Goal: Task Accomplishment & Management: Manage account settings

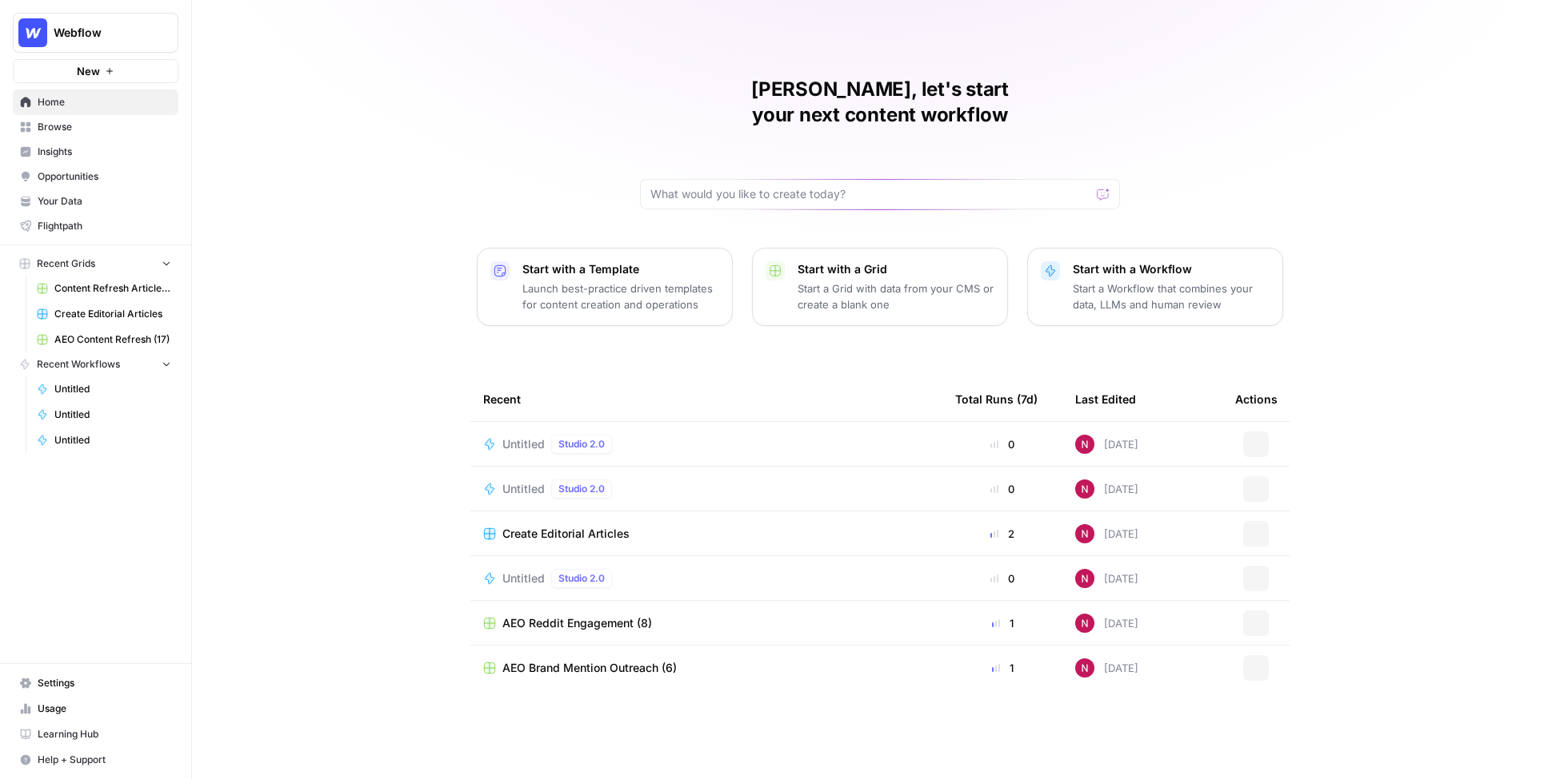
click at [105, 34] on span "Webflow" at bounding box center [102, 33] width 97 height 16
type input "pett"
click at [119, 117] on span "Pettable" at bounding box center [154, 120] width 211 height 16
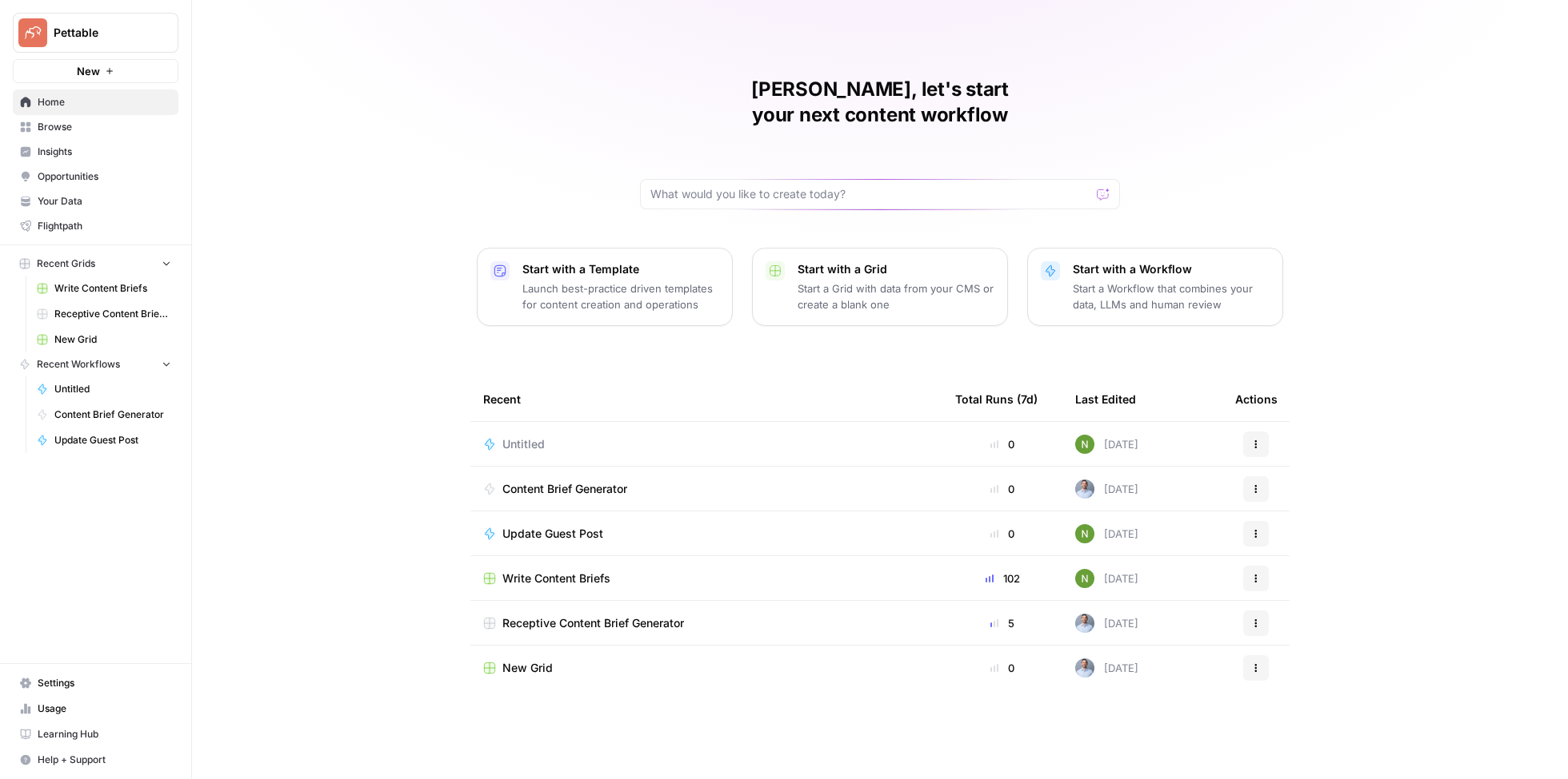
click at [77, 689] on span "Settings" at bounding box center [103, 684] width 133 height 14
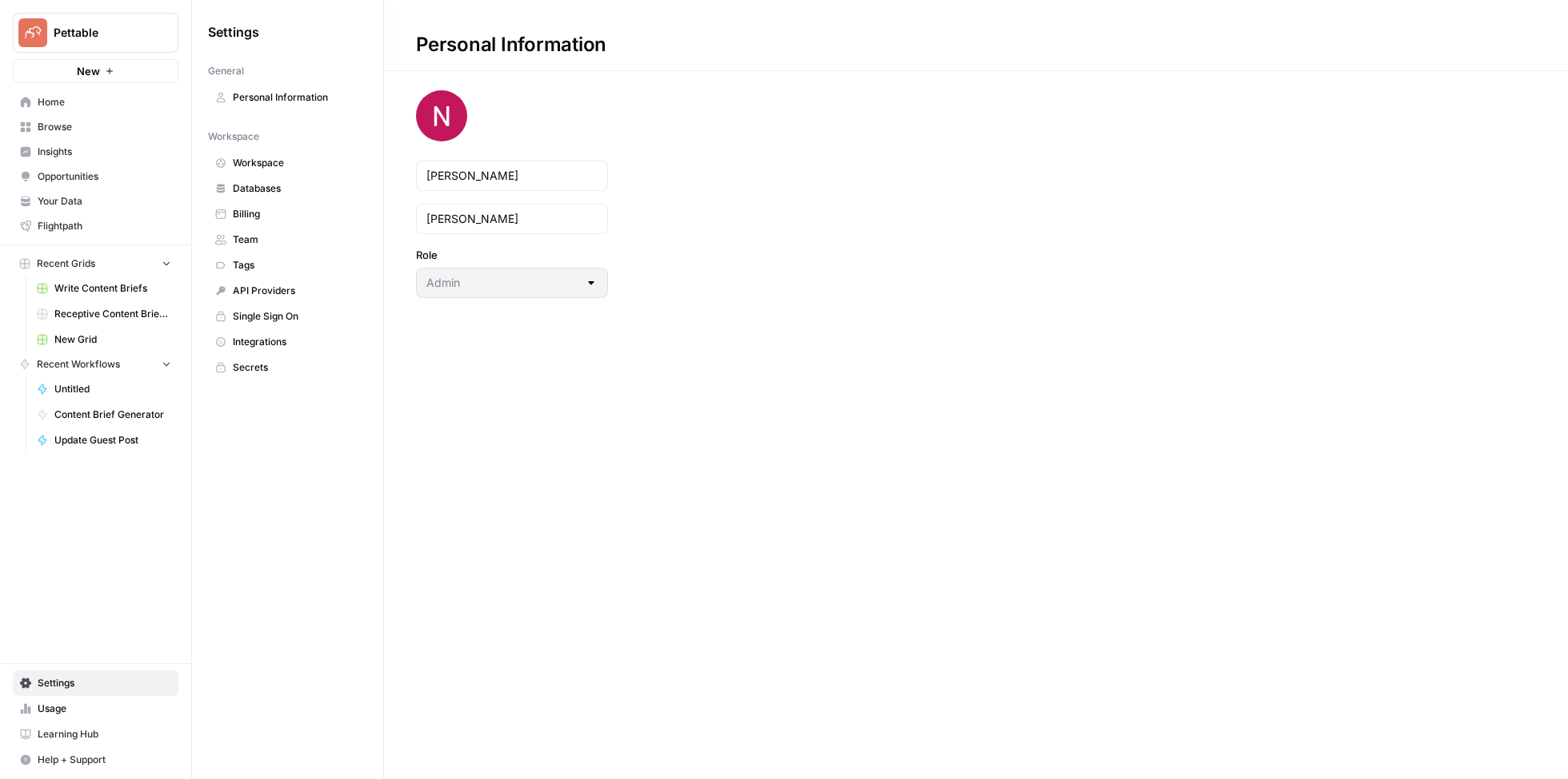
click at [270, 243] on span "Team" at bounding box center [296, 240] width 127 height 14
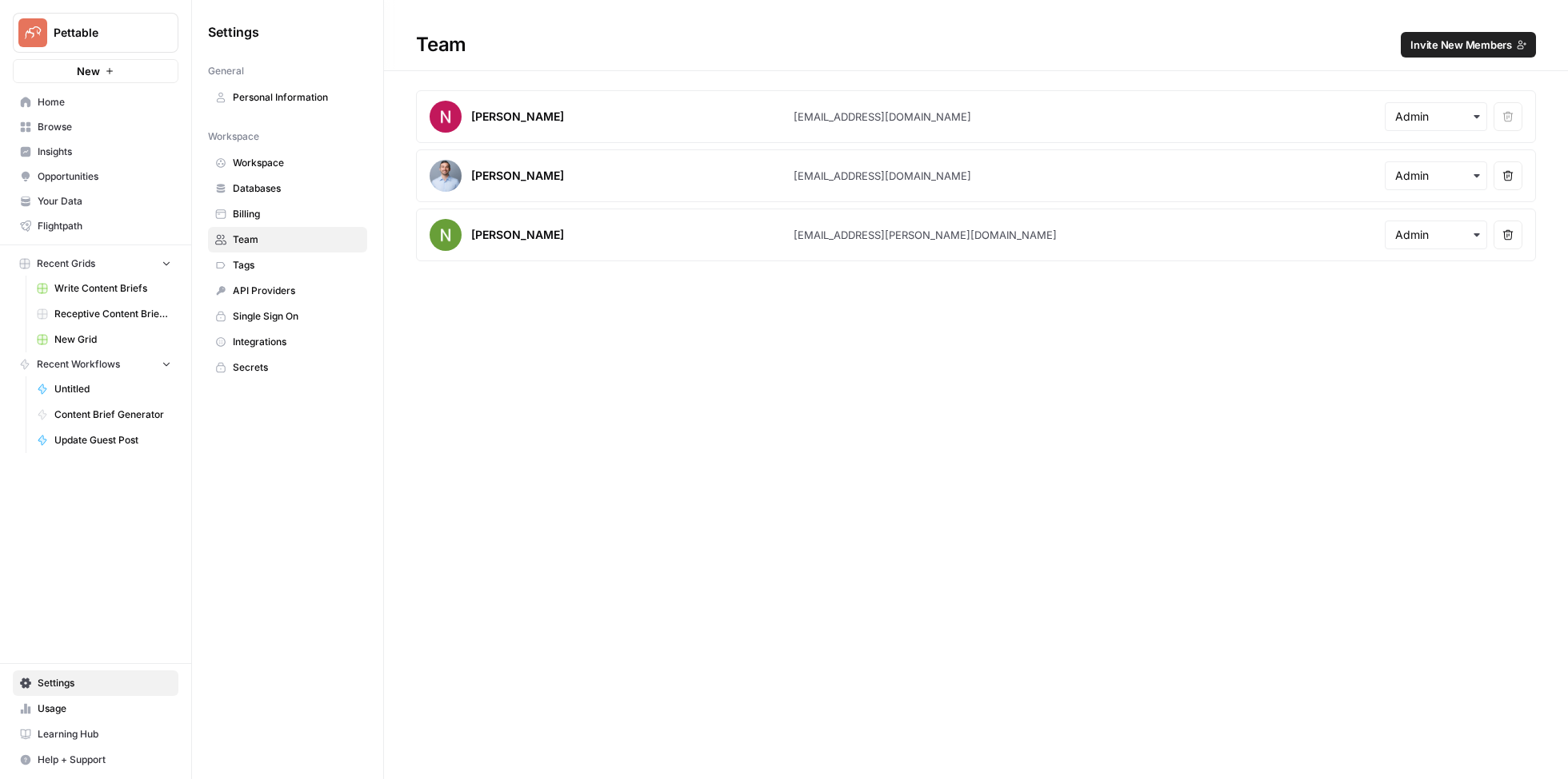
click at [102, 719] on link "Usage" at bounding box center [95, 709] width 166 height 25
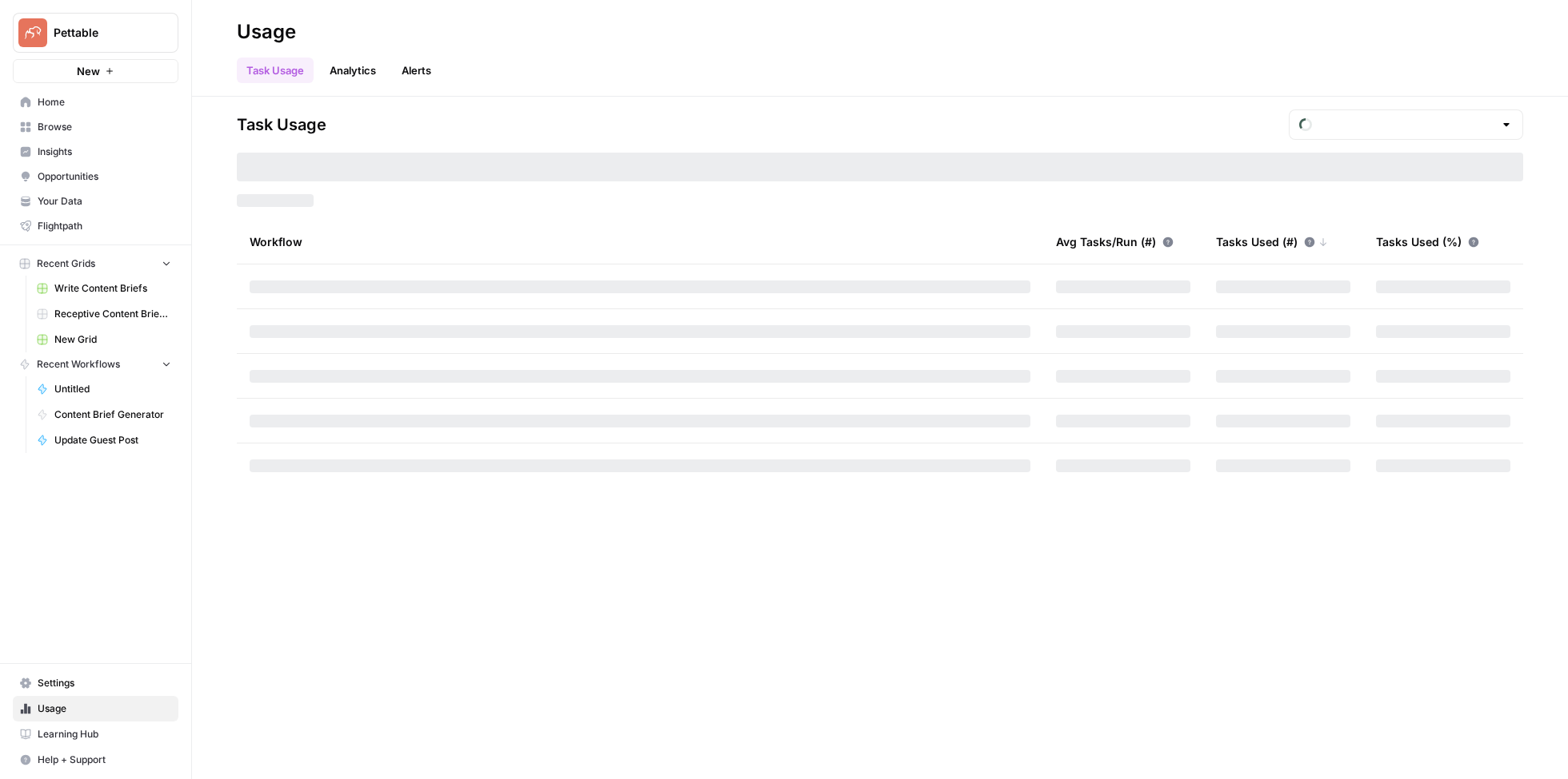
type input "October Tasks"
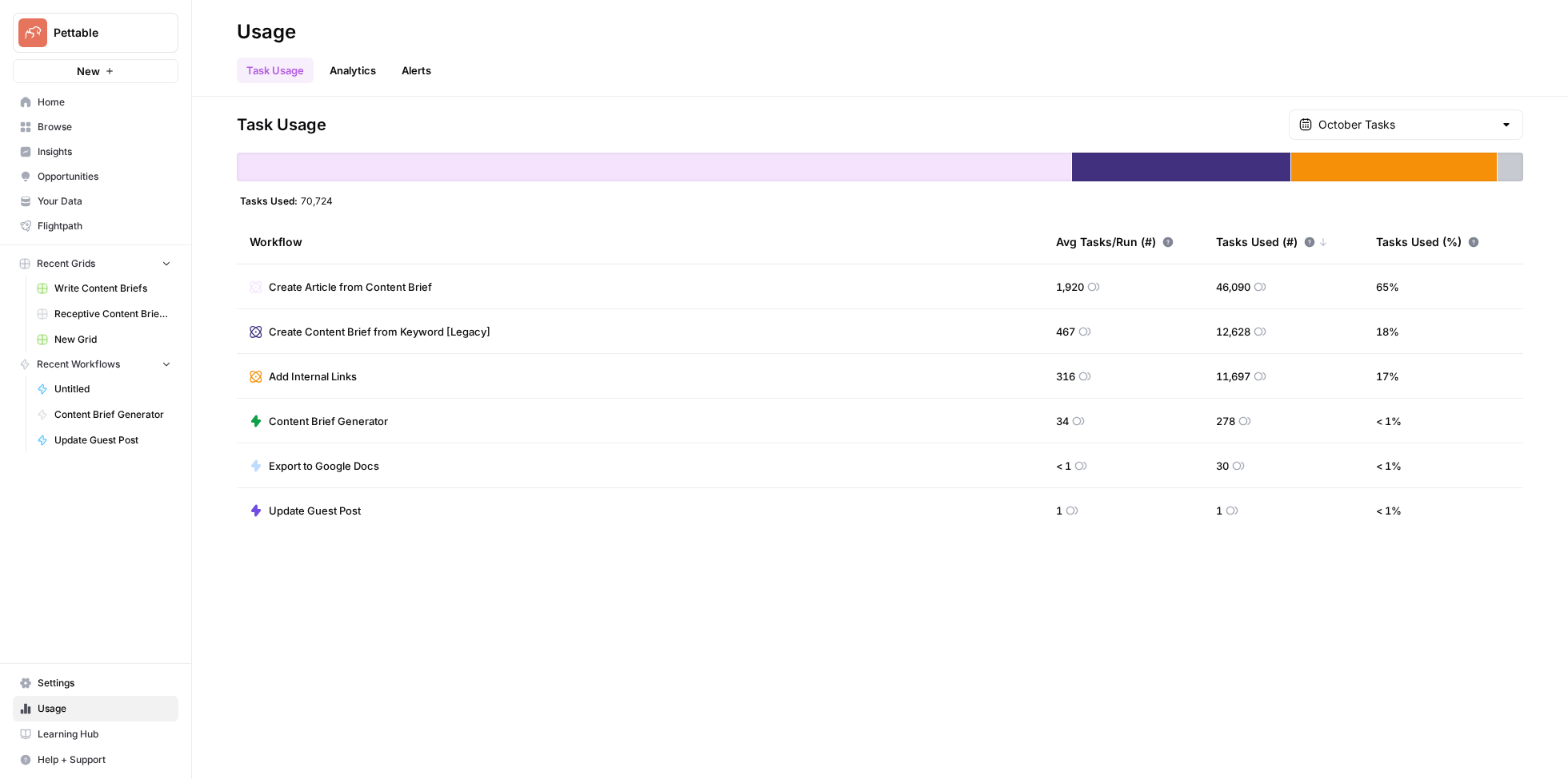
click at [88, 678] on span "Settings" at bounding box center [103, 684] width 133 height 14
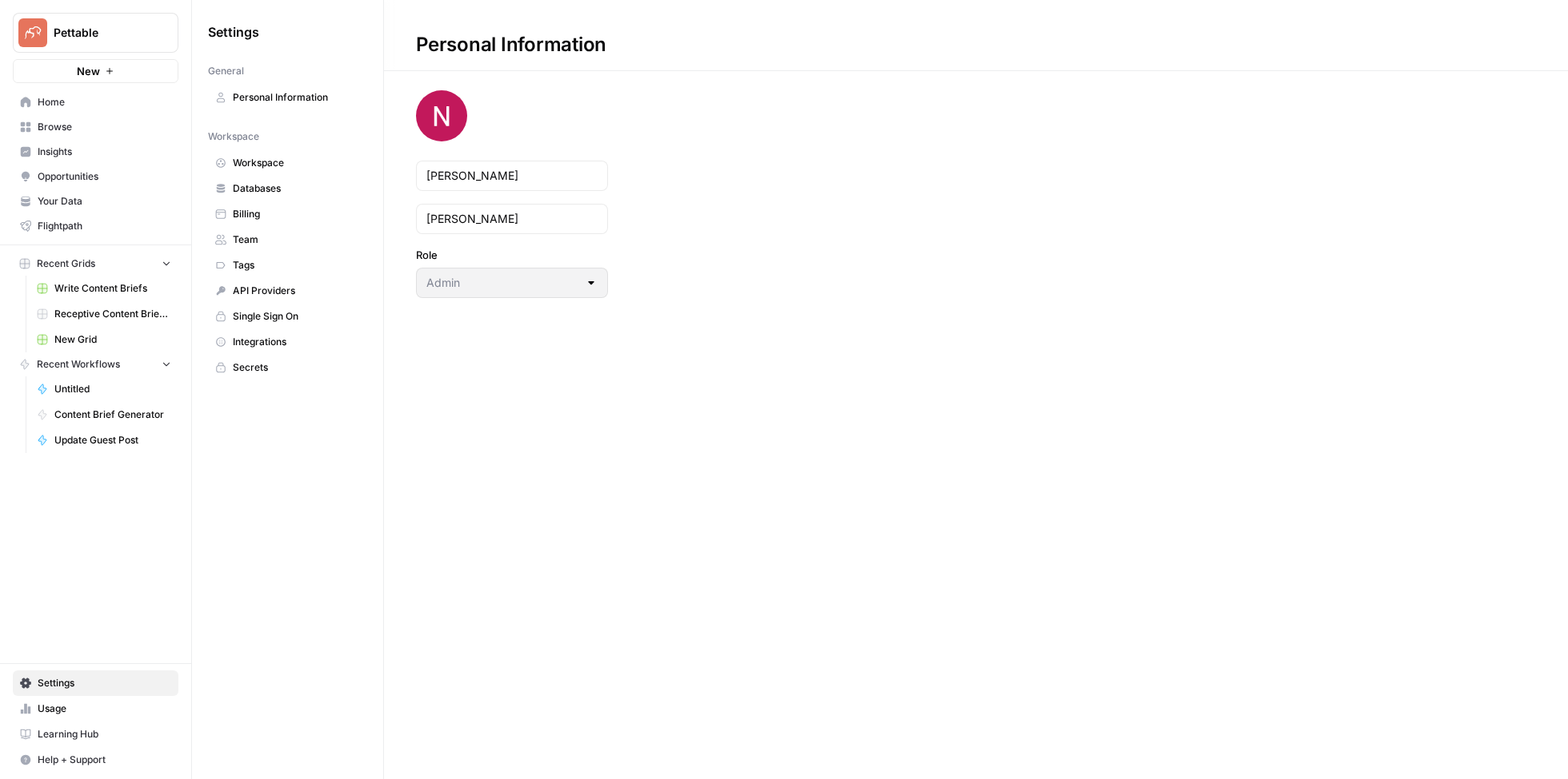
click at [295, 212] on span "Billing" at bounding box center [296, 215] width 127 height 14
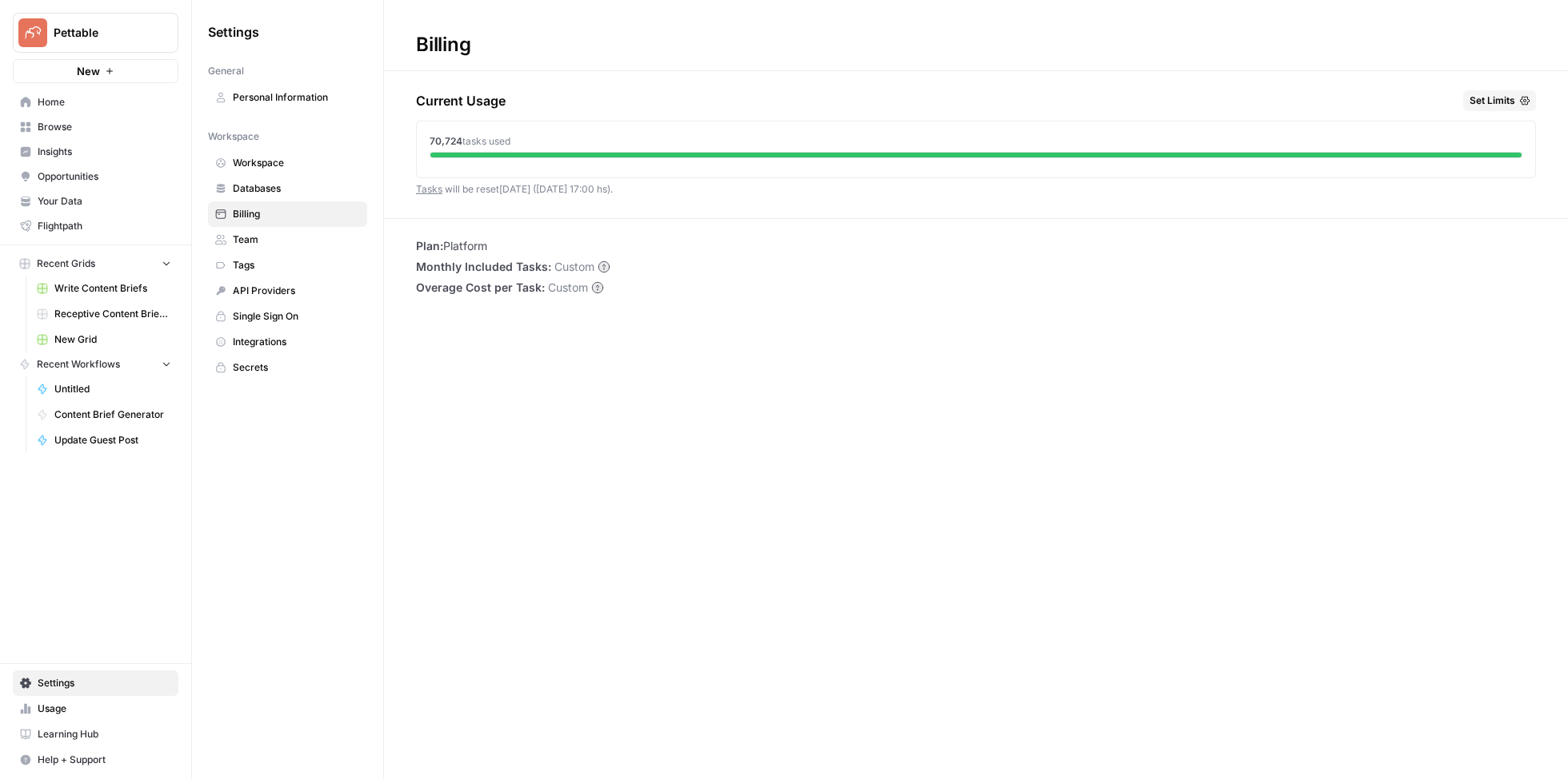
click at [1496, 101] on span "Set Limits" at bounding box center [1492, 101] width 45 height 14
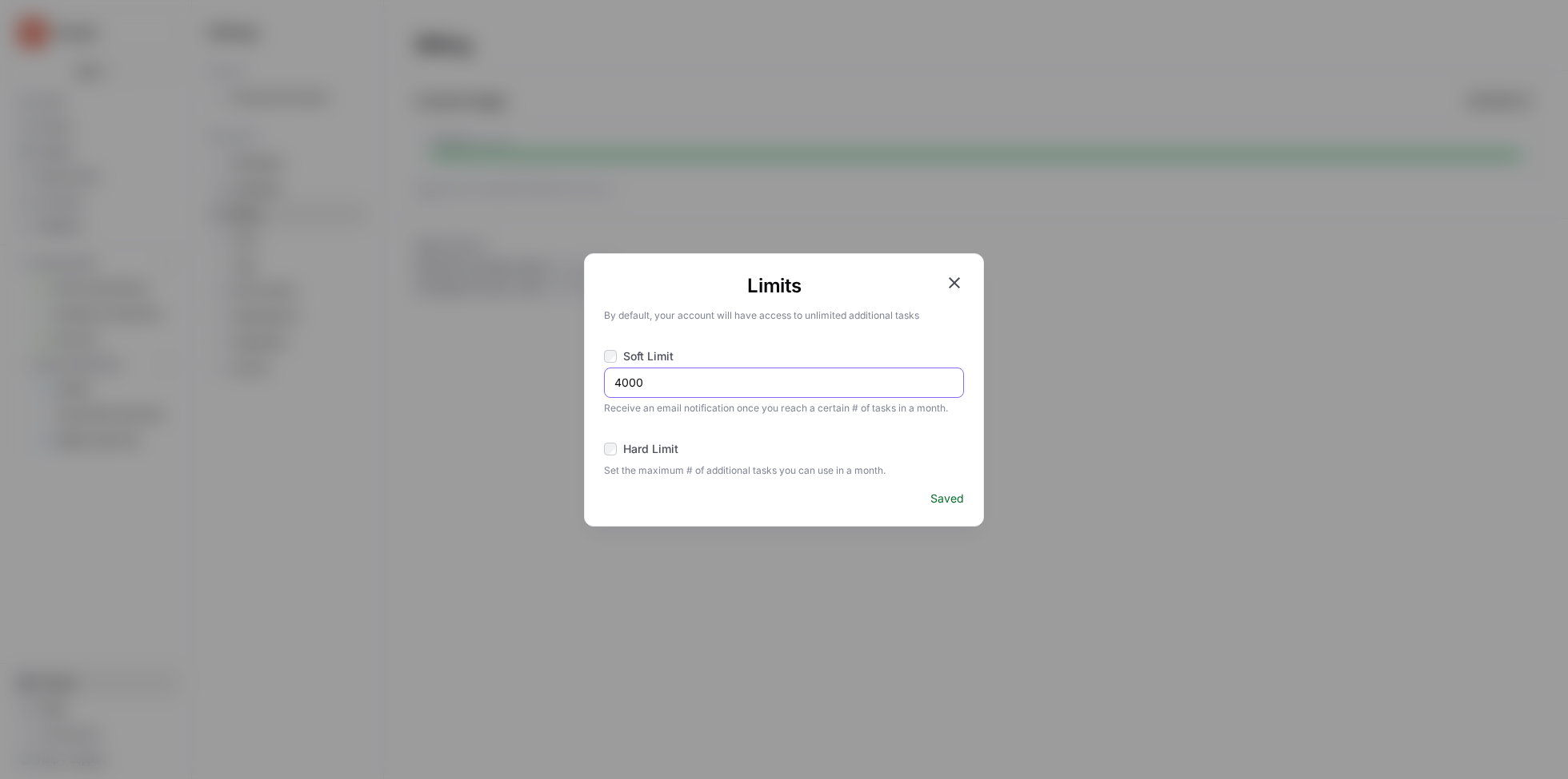
click at [651, 387] on input "4000" at bounding box center [784, 383] width 339 height 16
type input "75000"
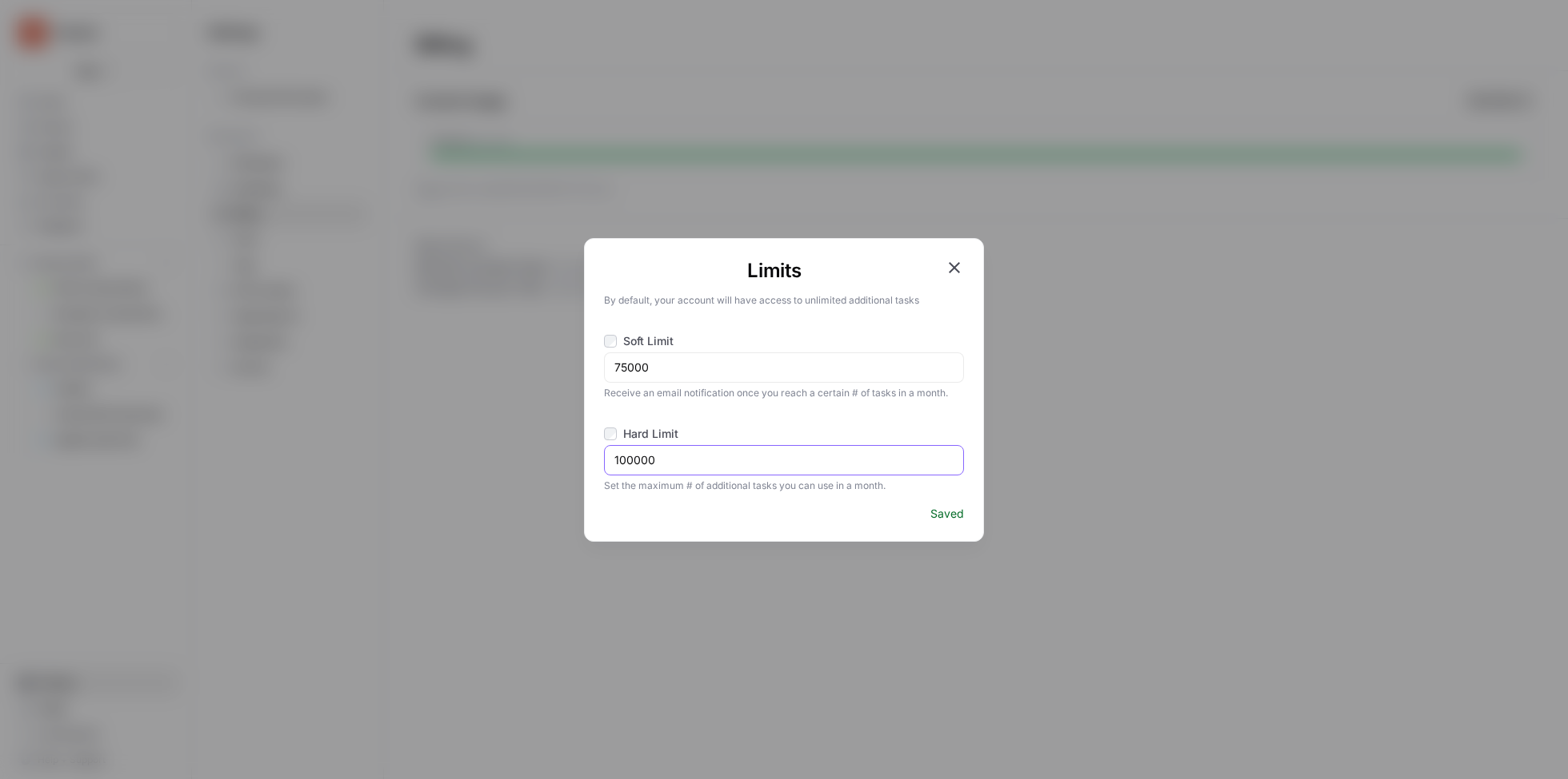
click at [668, 464] on input "100000" at bounding box center [784, 460] width 339 height 16
click at [946, 266] on icon "button" at bounding box center [953, 267] width 19 height 19
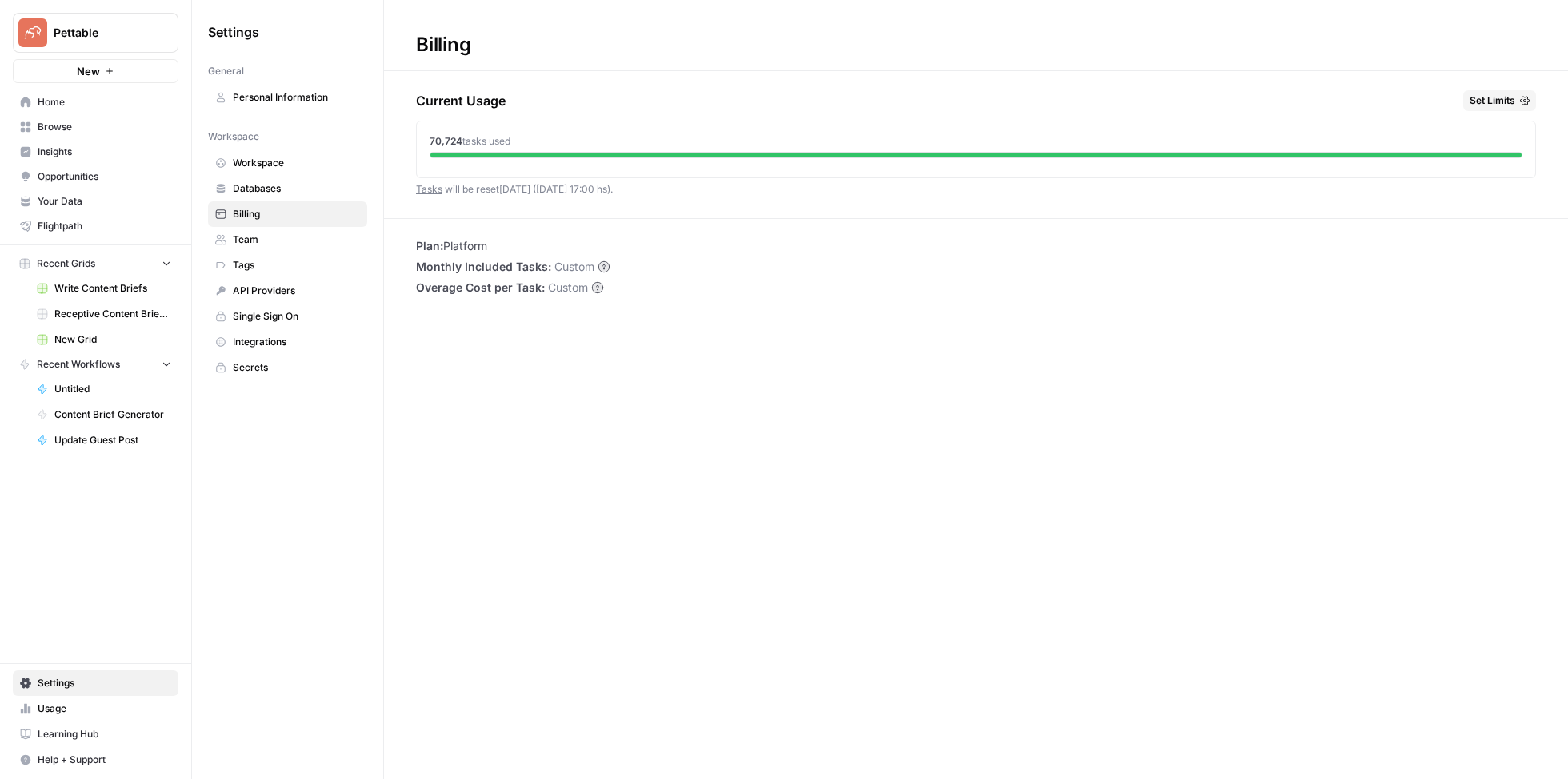
click at [63, 100] on span "Home" at bounding box center [103, 102] width 133 height 14
